Goal: Task Accomplishment & Management: Use online tool/utility

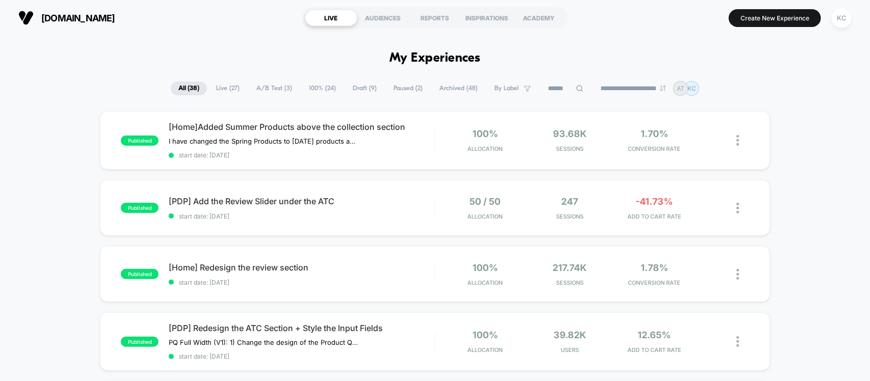
click at [272, 83] on span "A/B Test ( 3 )" at bounding box center [274, 89] width 51 height 14
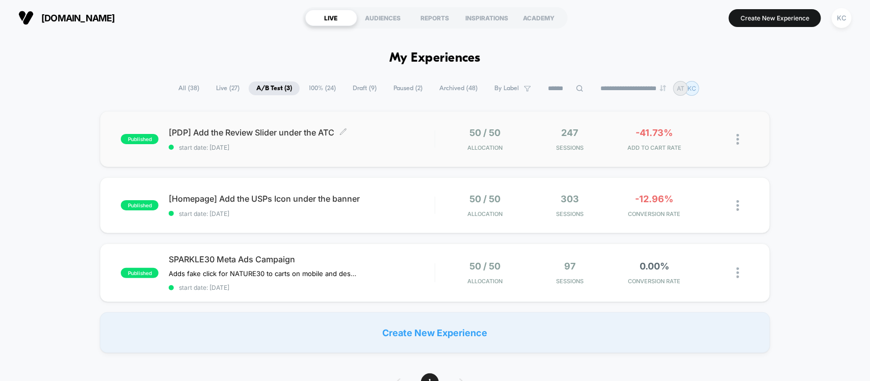
click at [307, 144] on span "start date: [DATE]" at bounding box center [301, 148] width 265 height 8
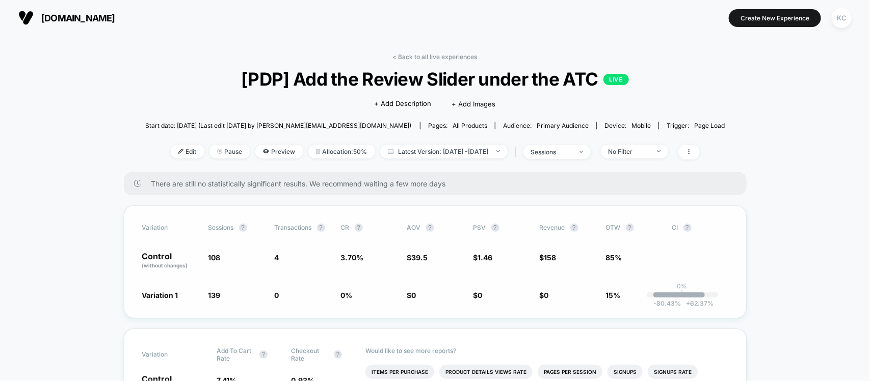
scroll to position [64, 0]
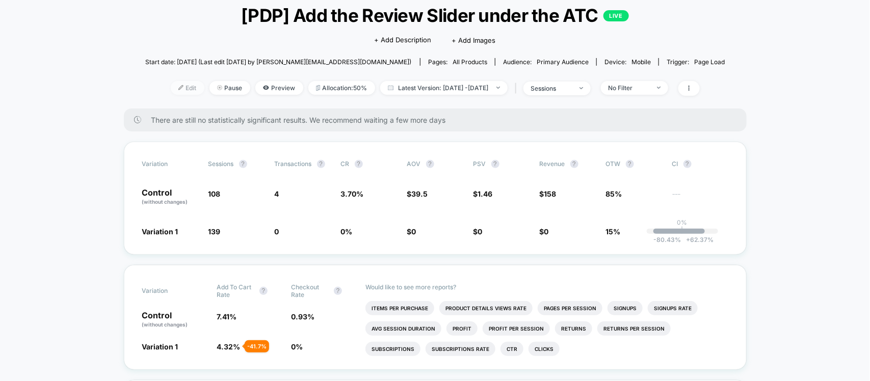
click at [181, 88] on span "Edit" at bounding box center [188, 88] width 34 height 14
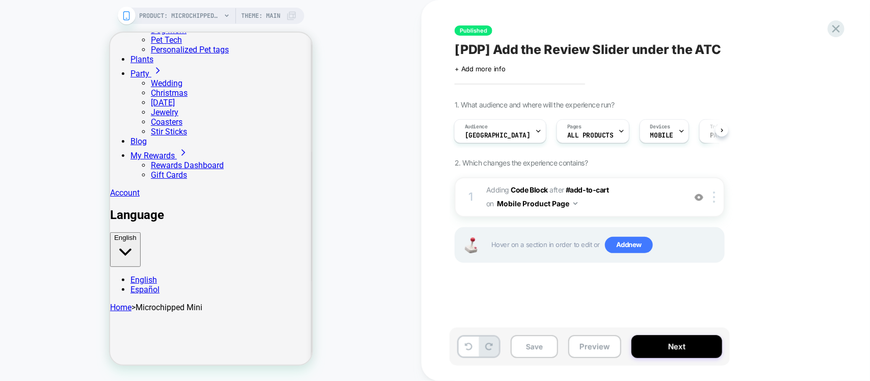
scroll to position [1147, 0]
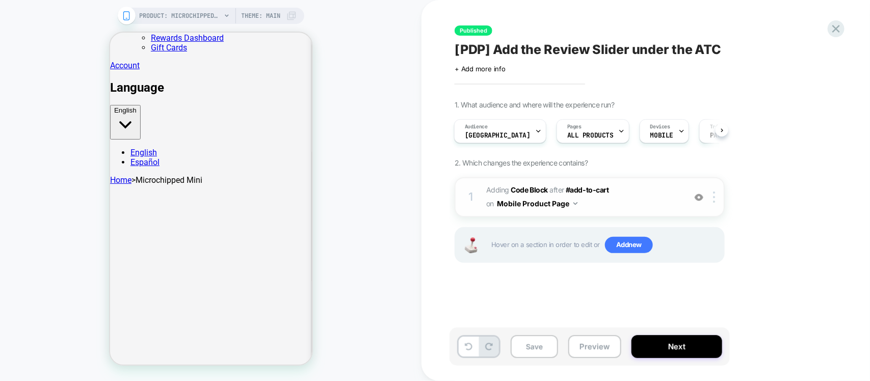
click at [632, 195] on span "Adding Code Block AFTER #add-to-cart #add-to-cart on Mobile Product Page" at bounding box center [583, 197] width 194 height 28
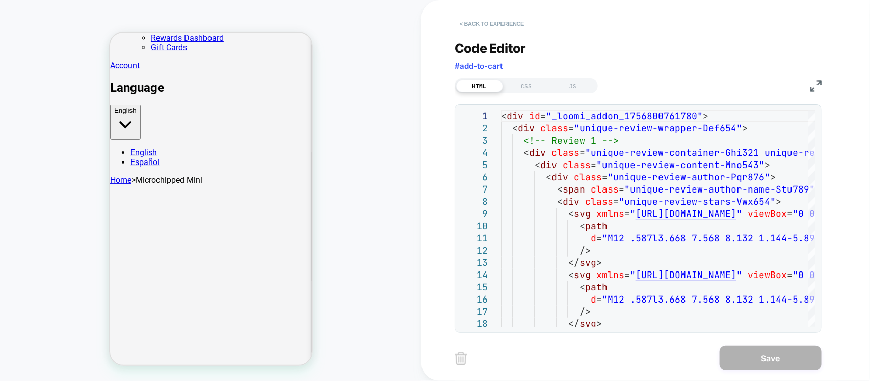
click at [481, 25] on button "< Back to experience" at bounding box center [492, 24] width 74 height 16
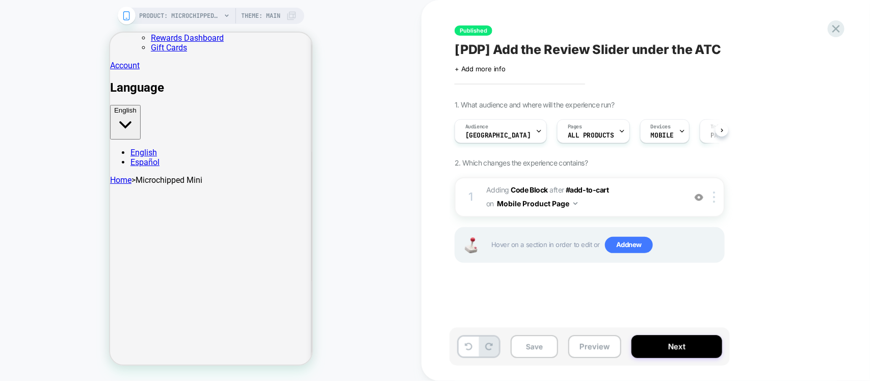
scroll to position [0, 1]
click at [594, 133] on span "ALL PRODUCTS" at bounding box center [590, 135] width 46 height 7
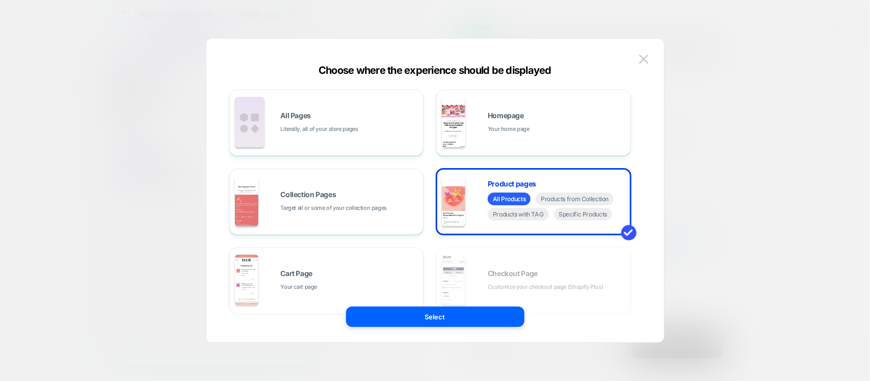
click at [0, 0] on div at bounding box center [0, 0] width 0 height 0
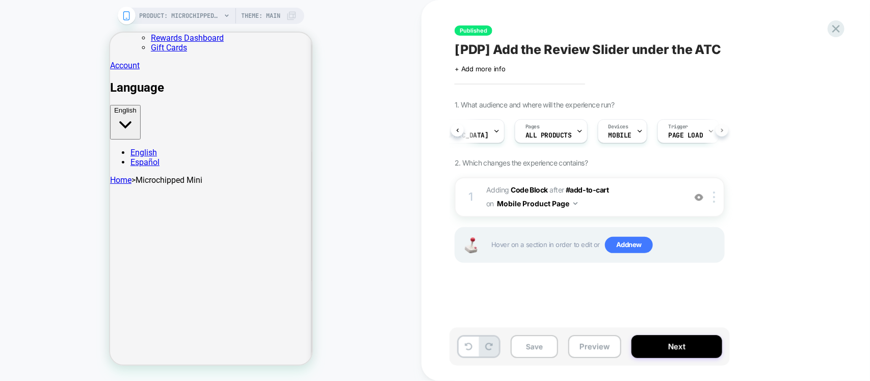
scroll to position [0, 51]
